Goal: Complete application form

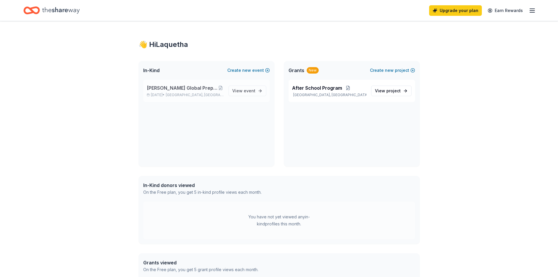
click at [199, 88] on span "[PERSON_NAME] Global Prep Academy at [PERSON_NAME]" at bounding box center [182, 87] width 71 height 7
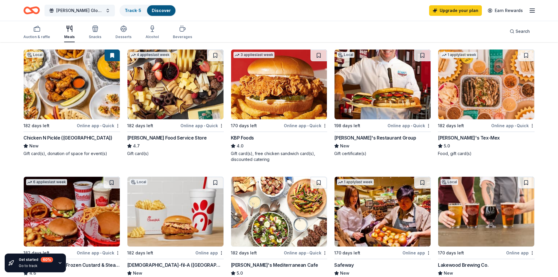
scroll to position [117, 0]
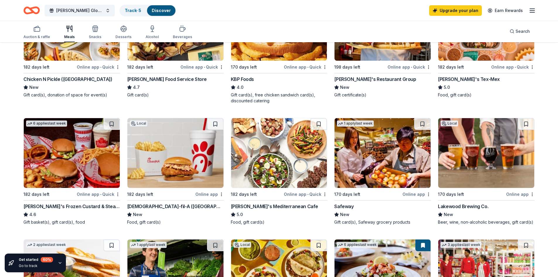
click at [384, 146] on img at bounding box center [382, 153] width 96 height 70
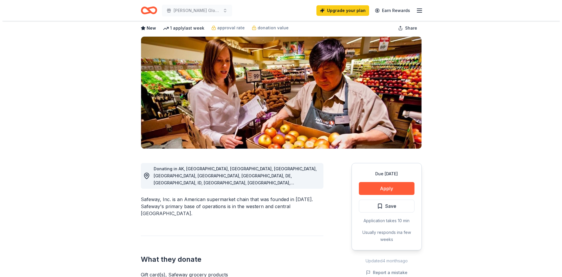
scroll to position [59, 0]
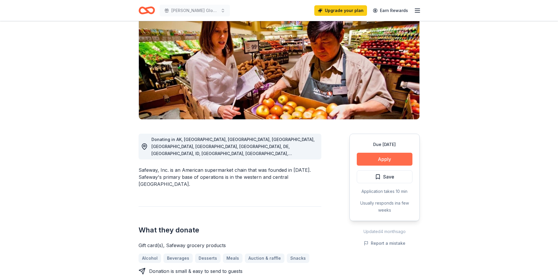
click at [377, 161] on button "Apply" at bounding box center [385, 159] width 56 height 13
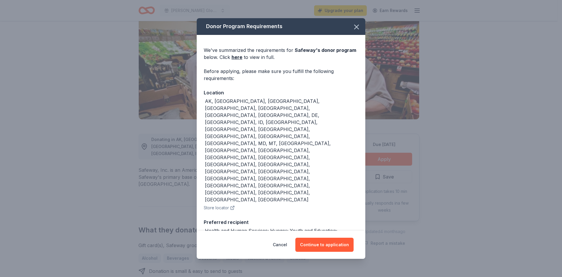
drag, startPoint x: 342, startPoint y: 244, endPoint x: 342, endPoint y: 236, distance: 7.9
click at [342, 238] on button "Continue to application" at bounding box center [324, 244] width 58 height 14
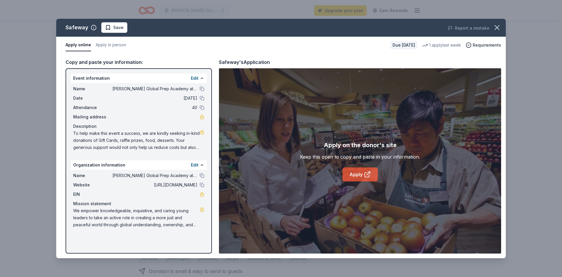
click at [358, 173] on link "Apply" at bounding box center [360, 174] width 35 height 14
